Goal: Complete application form: Complete application form

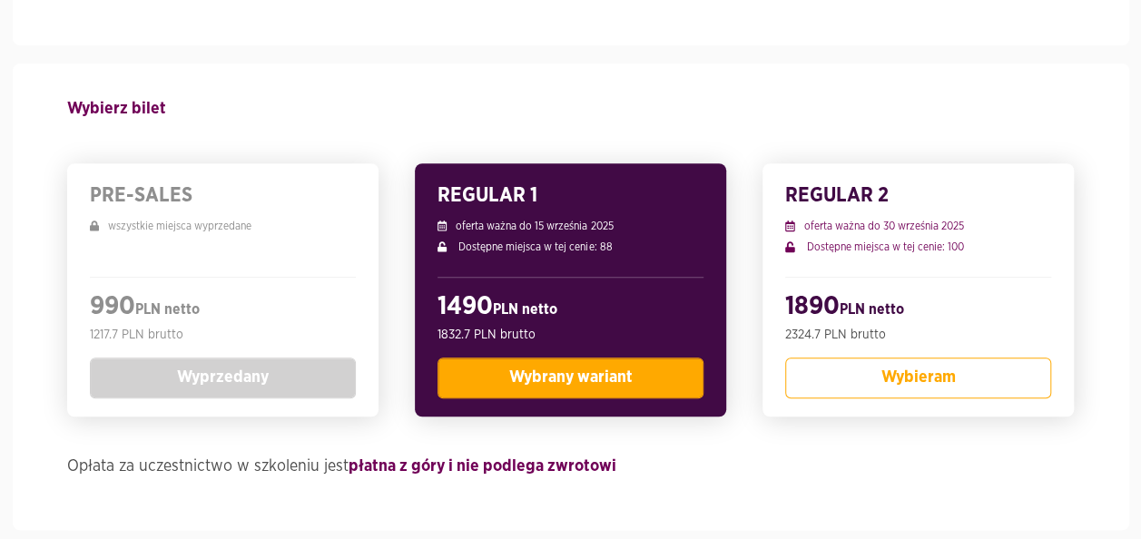
scroll to position [363, 0]
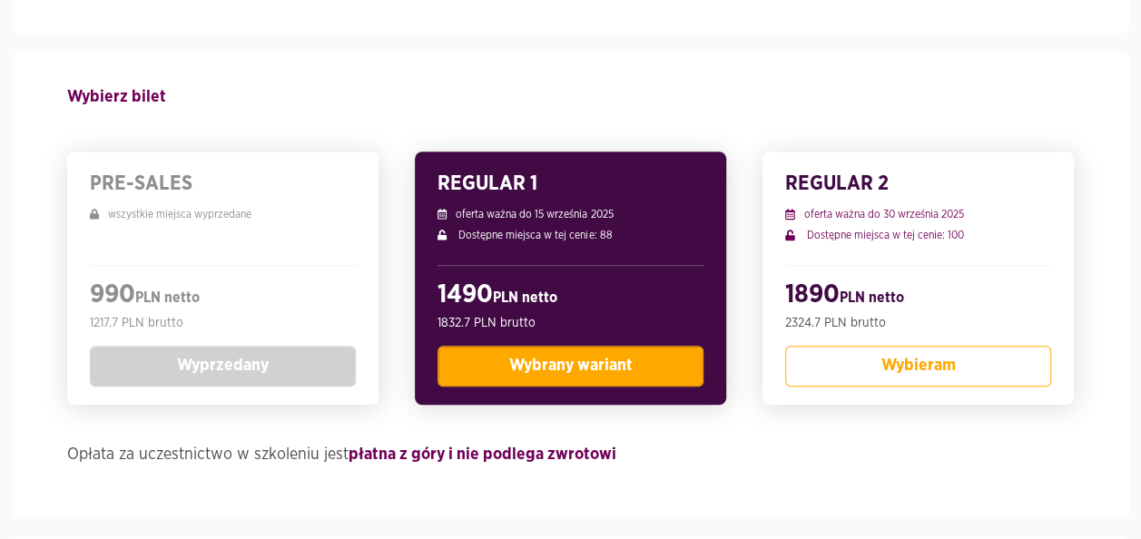
click at [538, 370] on span "Wybrany wariant" at bounding box center [570, 366] width 123 height 16
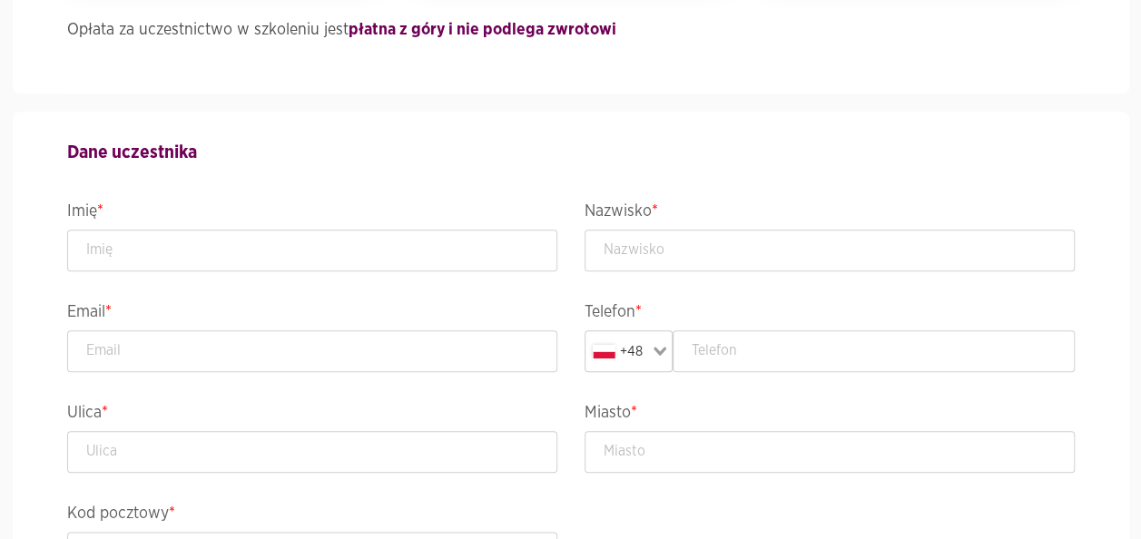
scroll to position [817, 0]
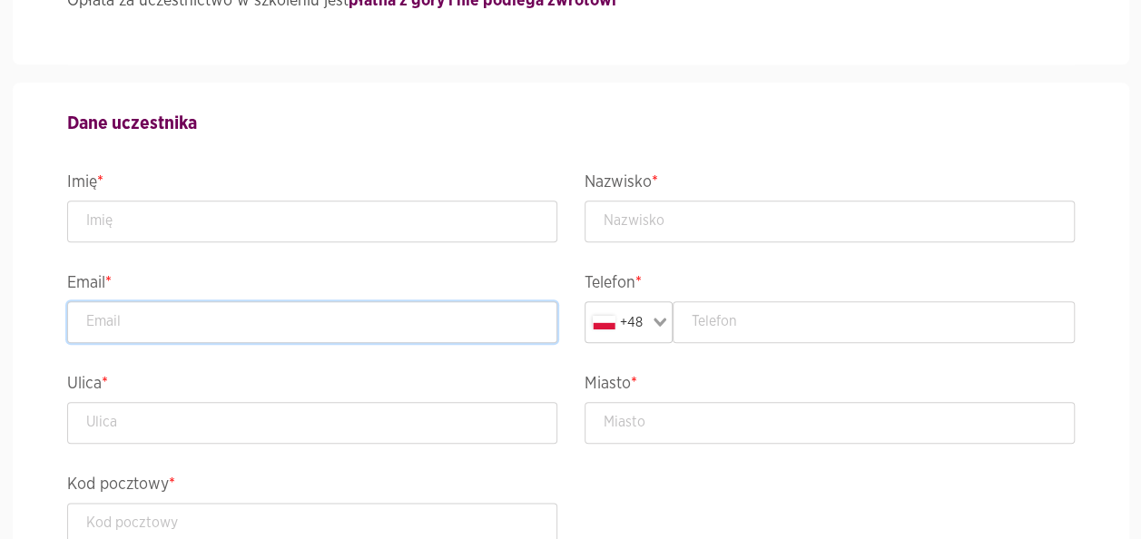
click at [183, 329] on input "email" at bounding box center [312, 322] width 490 height 42
paste input "[EMAIL_ADDRESS][PERSON_NAME][DOMAIN_NAME]"
type input "[EMAIL_ADDRESS][PERSON_NAME][DOMAIN_NAME]"
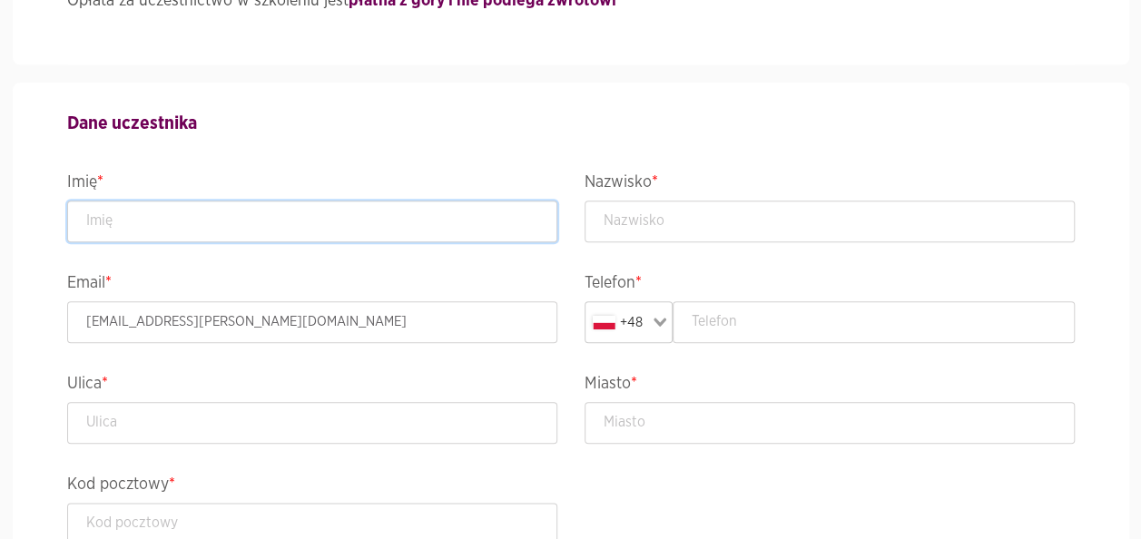
click at [175, 227] on input "text" at bounding box center [312, 222] width 490 height 42
type input "Radosław"
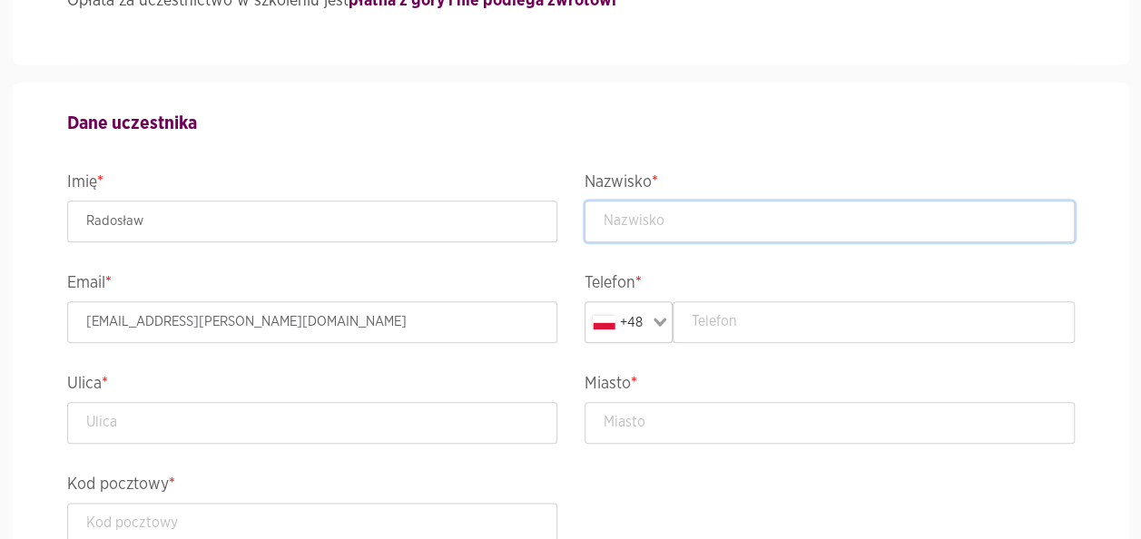
drag, startPoint x: 636, startPoint y: 222, endPoint x: 654, endPoint y: 190, distance: 36.6
click at [636, 220] on input "text" at bounding box center [830, 222] width 490 height 42
type input "[PERSON_NAME]"
click at [749, 329] on input "text" at bounding box center [874, 322] width 402 height 42
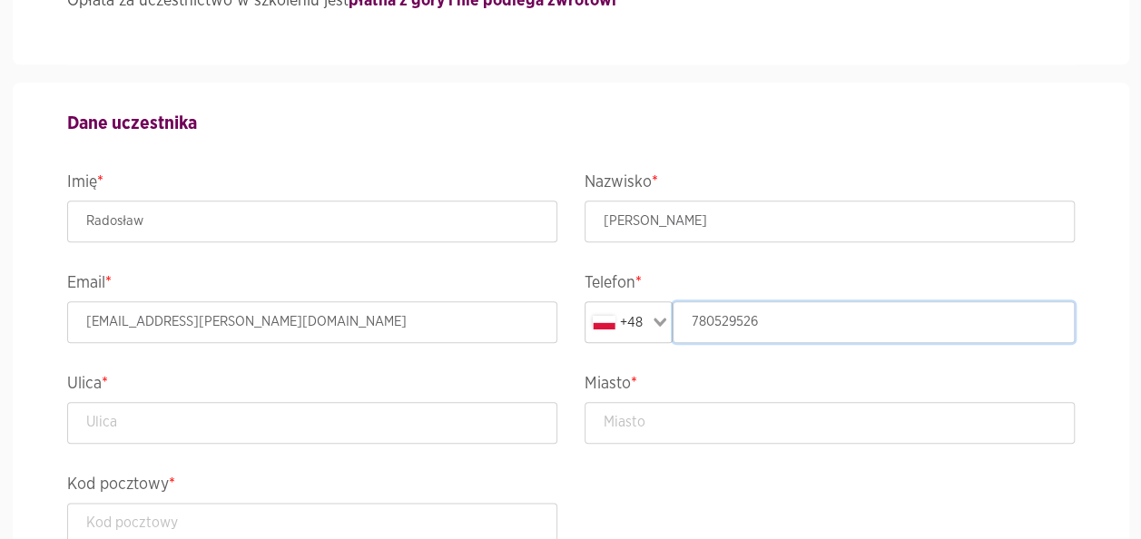
type input "780529526"
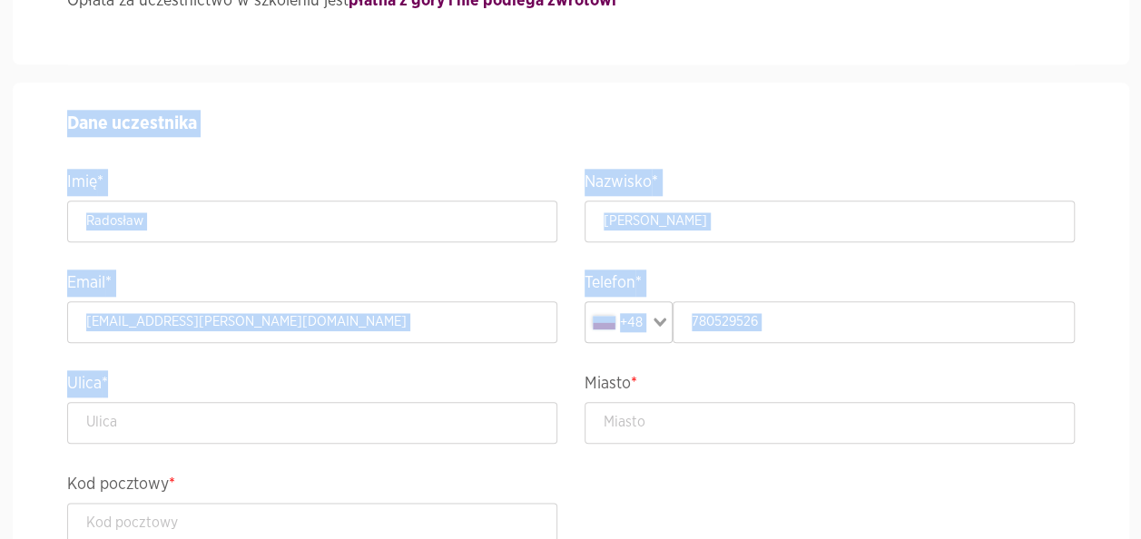
click at [223, 440] on div "Dane uczestnika Imię * [PERSON_NAME] * [PERSON_NAME] Email * [EMAIL_ADDRESS][PE…" at bounding box center [571, 377] width 1035 height 589
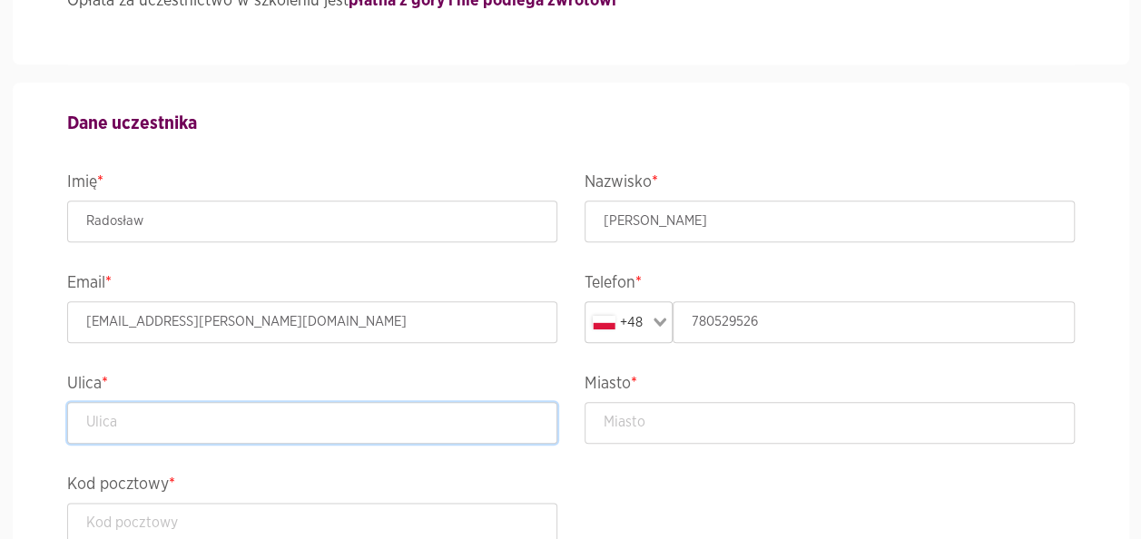
click at [222, 425] on input "text" at bounding box center [312, 423] width 490 height 42
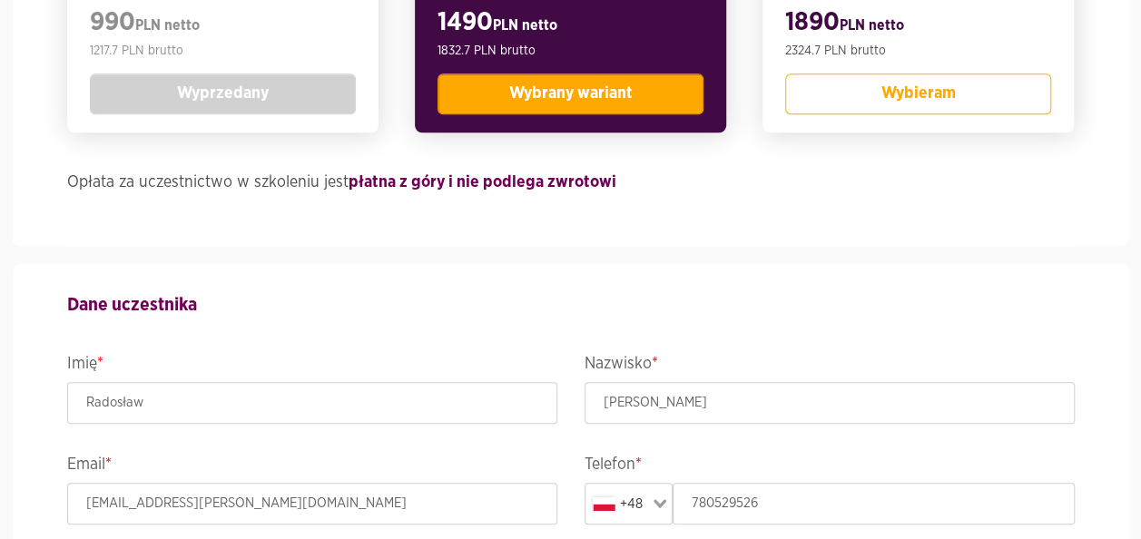
scroll to position [999, 0]
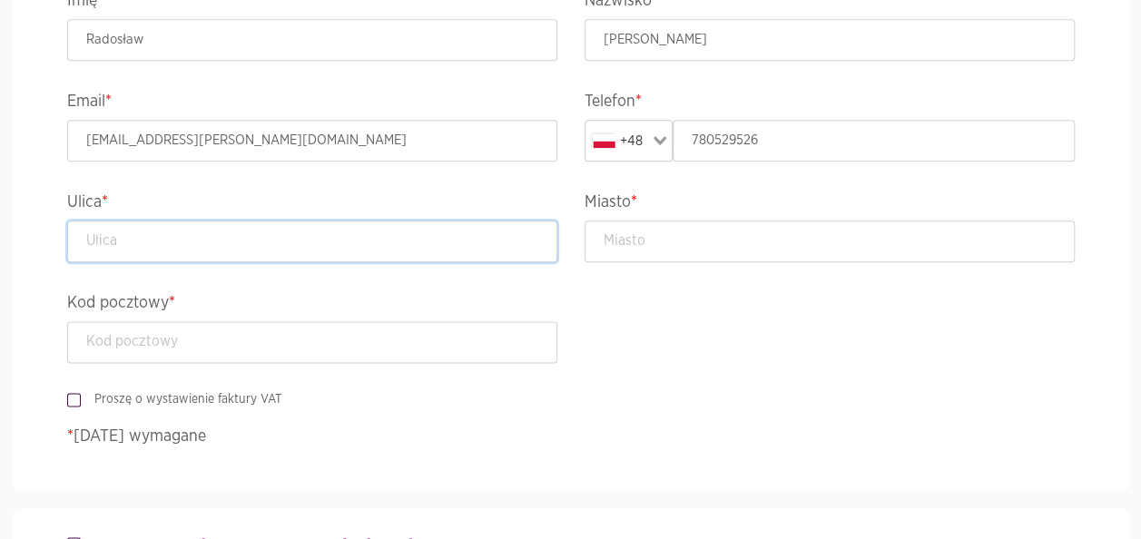
click at [182, 233] on input "text" at bounding box center [312, 242] width 490 height 42
type input "[STREET_ADDRESS]"
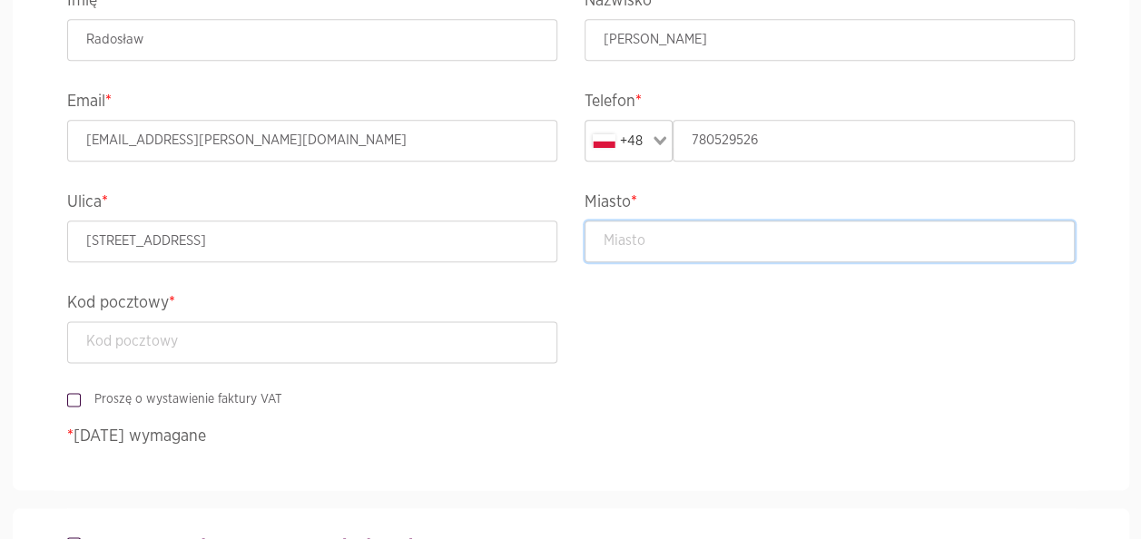
click at [705, 233] on input "text" at bounding box center [830, 242] width 490 height 42
type input "[GEOGRAPHIC_DATA]"
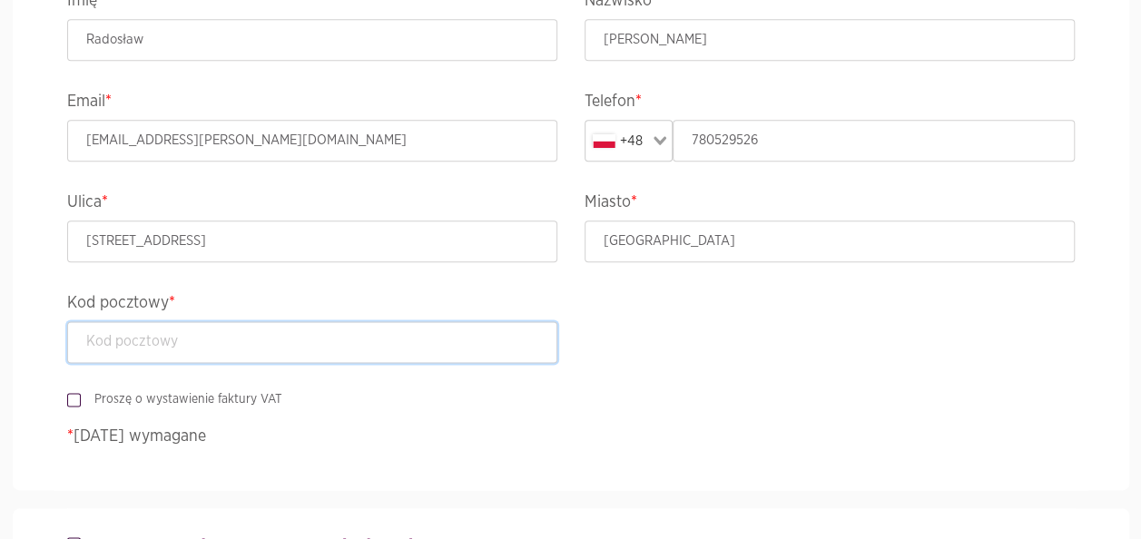
click at [214, 338] on input "text" at bounding box center [312, 342] width 490 height 42
type input "01-113"
click at [81, 394] on label "Proszę o wystawienie faktury VAT" at bounding box center [182, 399] width 202 height 18
click at [68, 394] on input "Proszę o wystawienie faktury VAT" at bounding box center [71, 396] width 9 height 12
checkbox input "true"
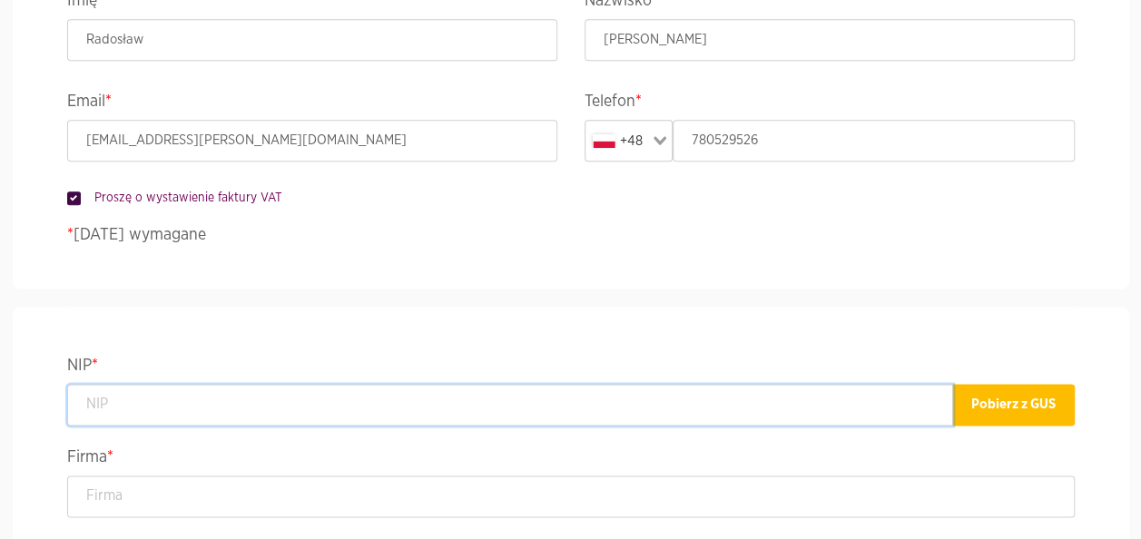
click at [115, 400] on input "text" at bounding box center [510, 405] width 886 height 42
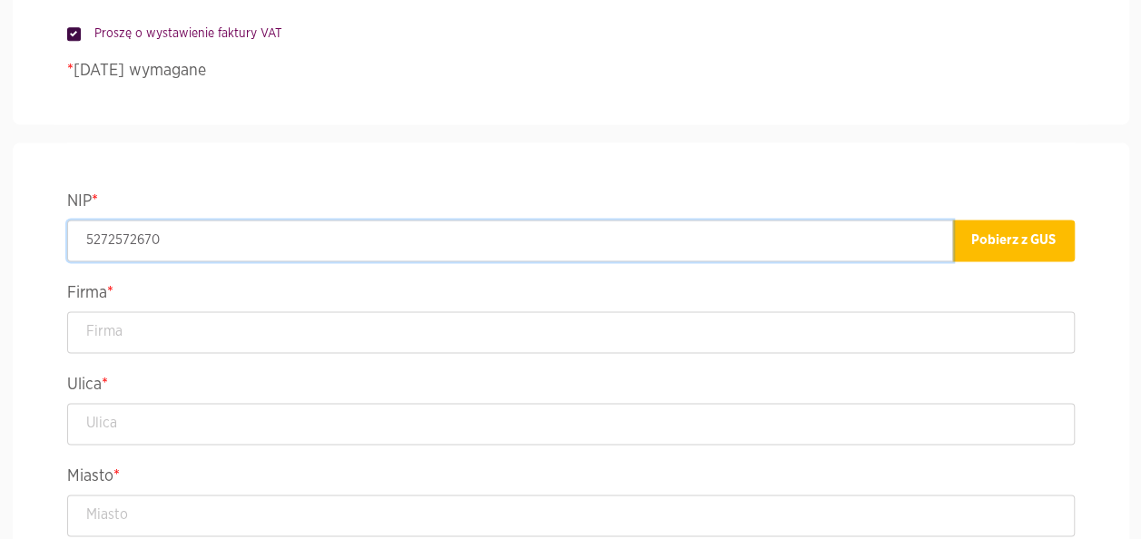
scroll to position [1180, 0]
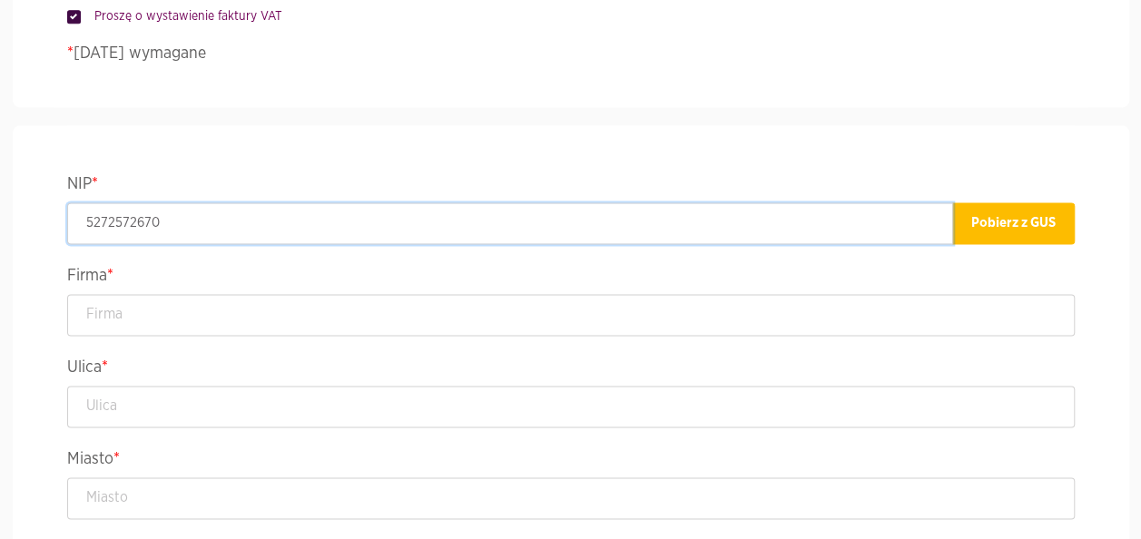
type input "5272572670"
click at [131, 309] on input "text" at bounding box center [571, 315] width 1008 height 42
type input "Edubroker Sp. z o.o."
click at [121, 403] on input "text" at bounding box center [571, 407] width 1008 height 42
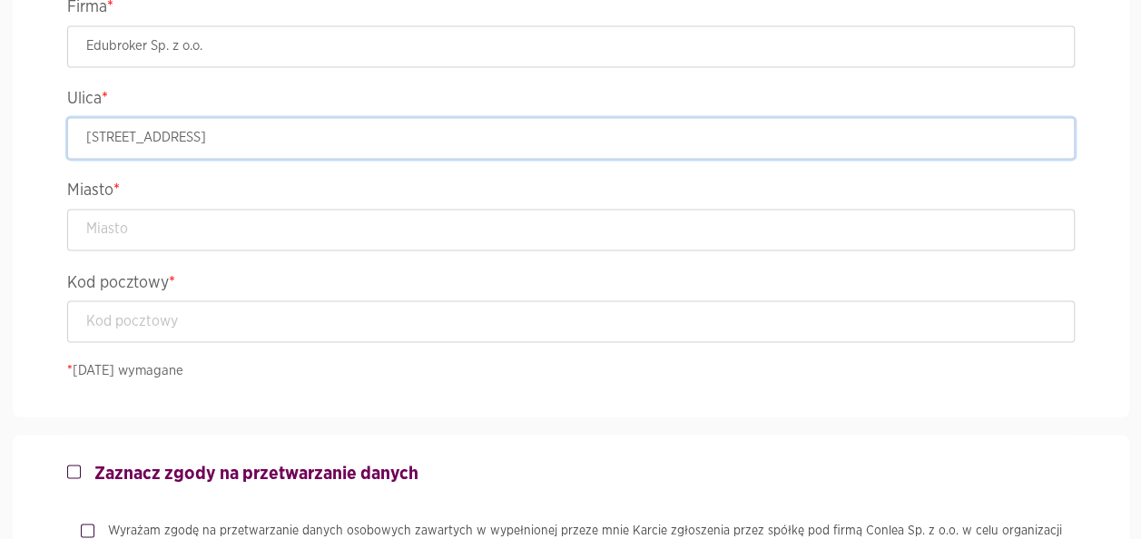
scroll to position [1453, 0]
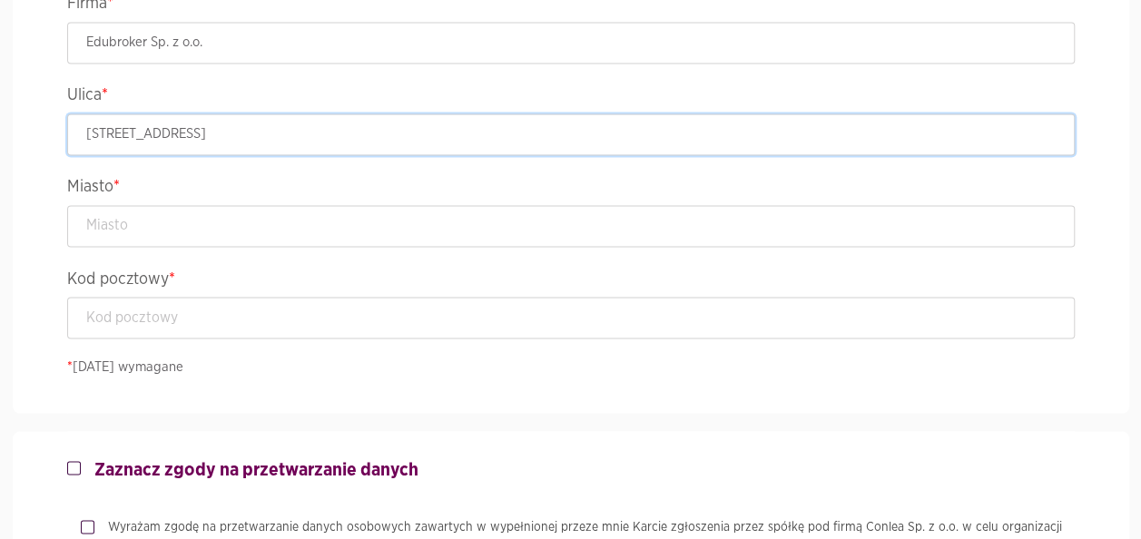
type input "[STREET_ADDRESS]"
click at [125, 219] on input "text" at bounding box center [571, 226] width 1008 height 42
type input "[GEOGRAPHIC_DATA]"
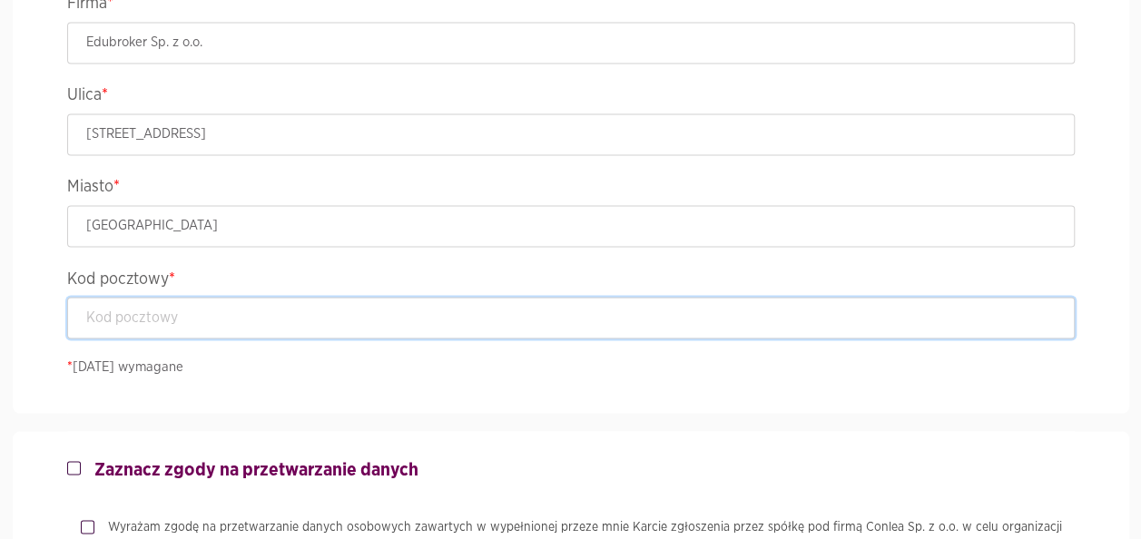
click at [132, 310] on input "text" at bounding box center [571, 318] width 1008 height 42
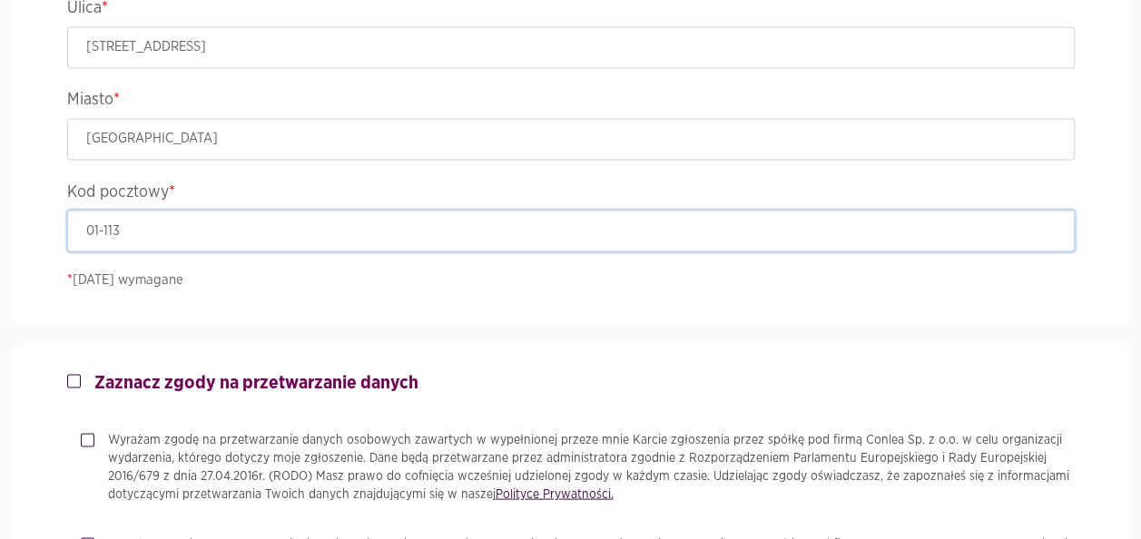
scroll to position [1544, 0]
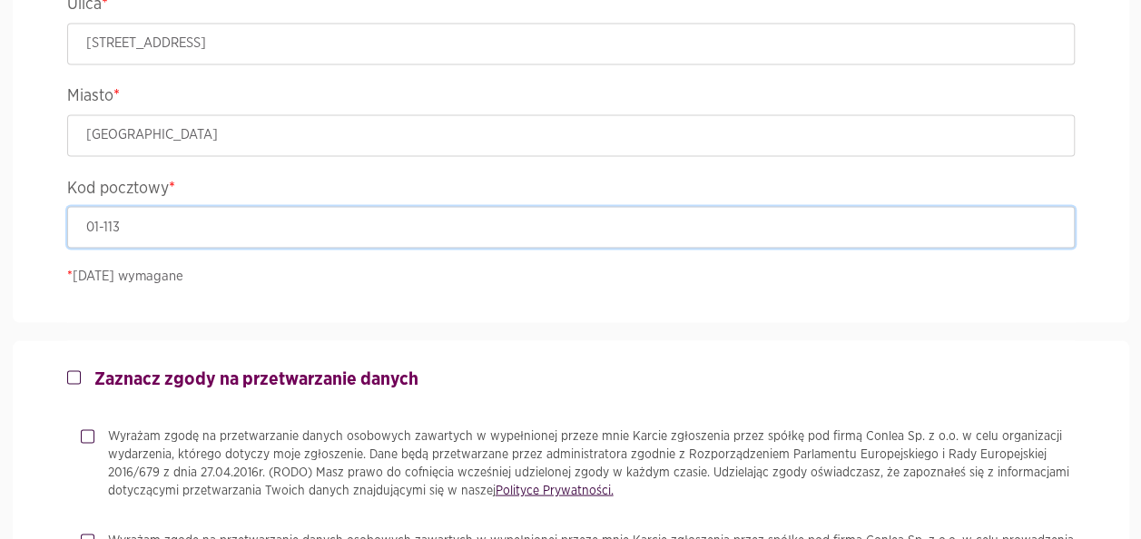
type input "01-113"
click at [81, 374] on label "Zaznacz zgody na przetwarzanie danych" at bounding box center [250, 379] width 338 height 22
click at [74, 374] on input "Zaznacz zgody na przetwarzanie danych" at bounding box center [71, 374] width 9 height 12
checkbox input "true"
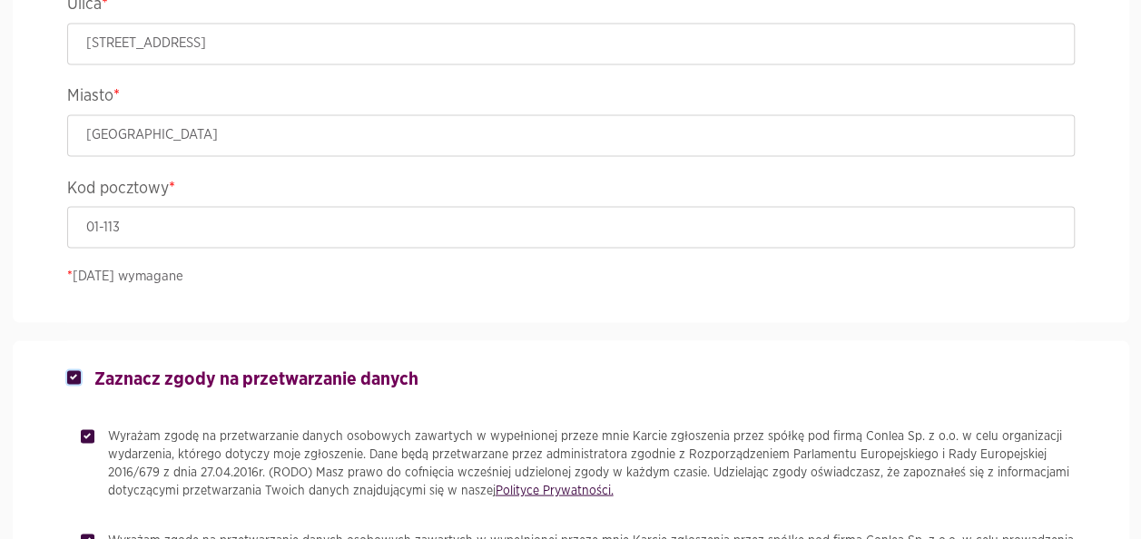
checkbox input "true"
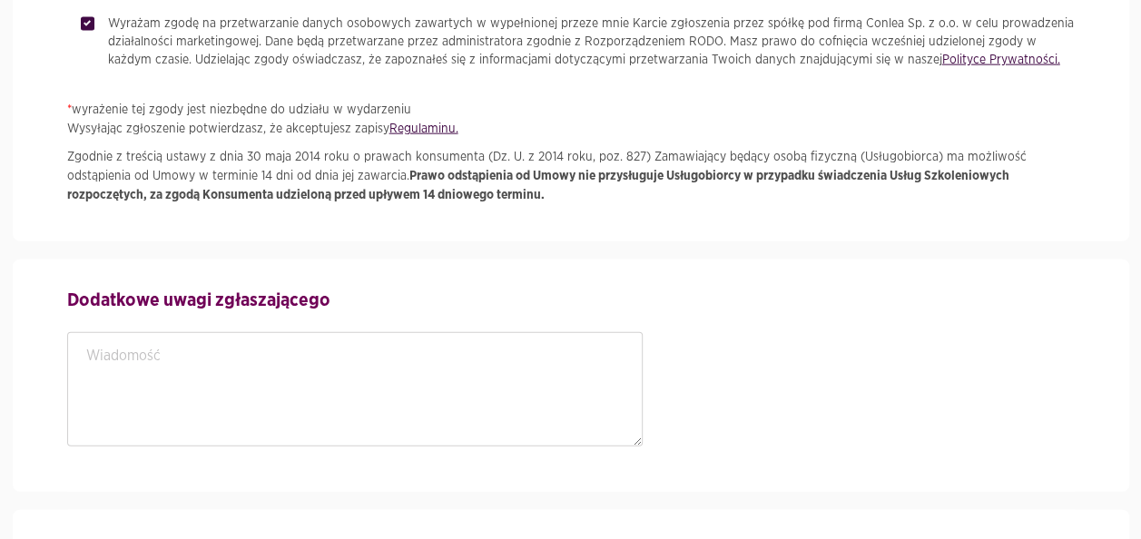
scroll to position [2088, 0]
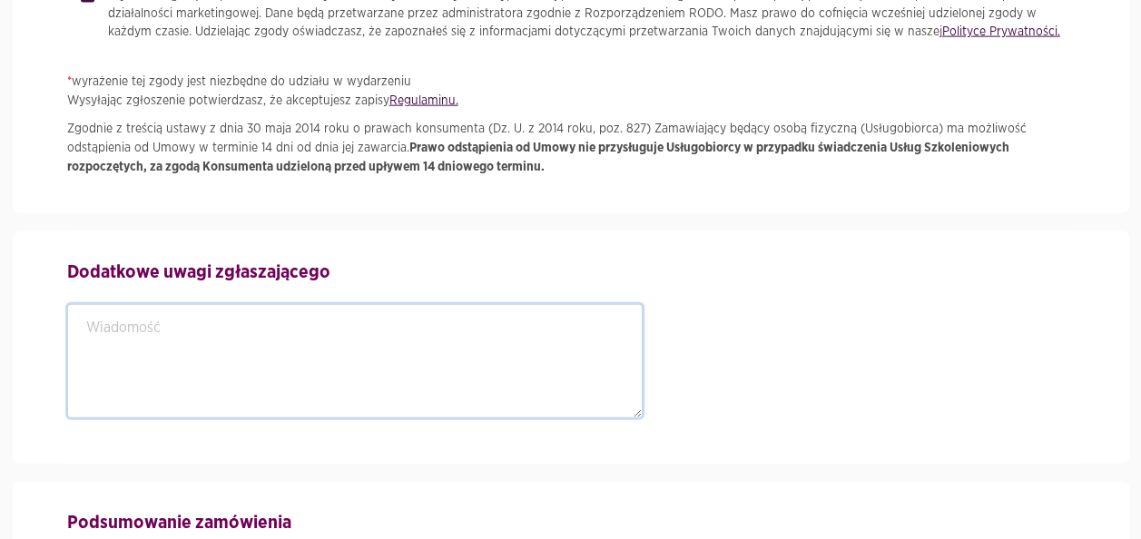
click at [227, 340] on textarea at bounding box center [355, 361] width 577 height 114
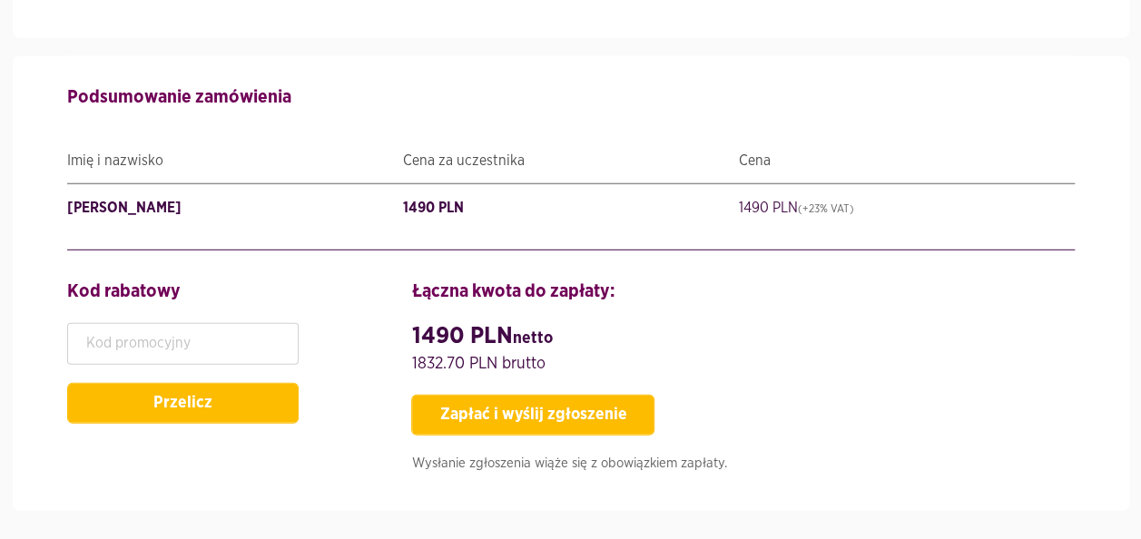
scroll to position [2543, 0]
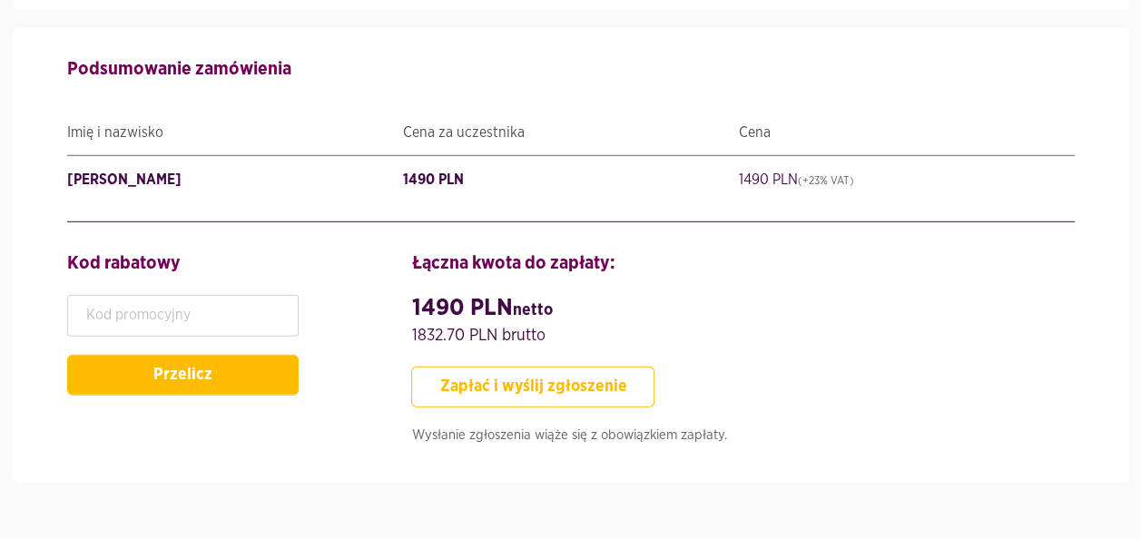
type textarea "fv: [EMAIL_ADDRESS][PERSON_NAME][DOMAIN_NAME] uczestnik jest pracownikiem mBanku"
click at [545, 375] on button "Zapłać i wyślij zgłoszenie" at bounding box center [532, 387] width 243 height 41
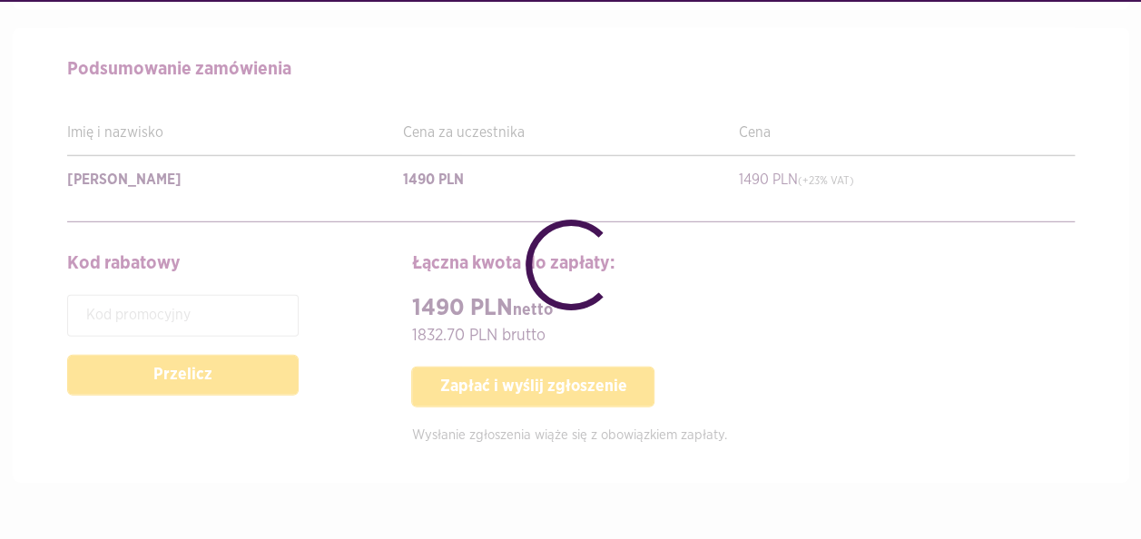
checkbox input "false"
